Goal: Find specific page/section: Find specific page/section

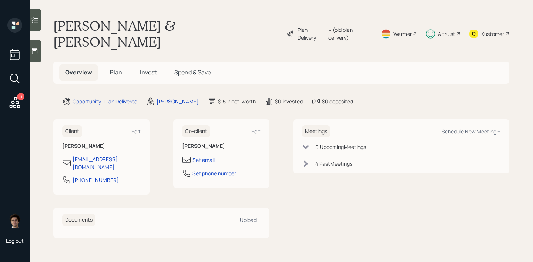
click at [89, 64] on h5 "Overview" at bounding box center [78, 72] width 39 height 16
click at [113, 64] on h5 "Plan" at bounding box center [116, 72] width 24 height 16
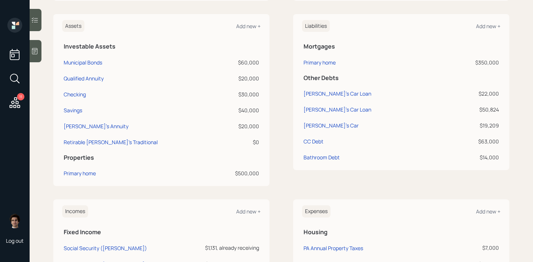
scroll to position [192, 0]
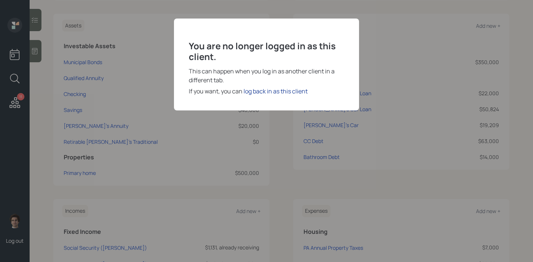
click at [266, 89] on div "log back in as this client" at bounding box center [276, 91] width 64 height 9
